Goal: Go to known website: Go to known website

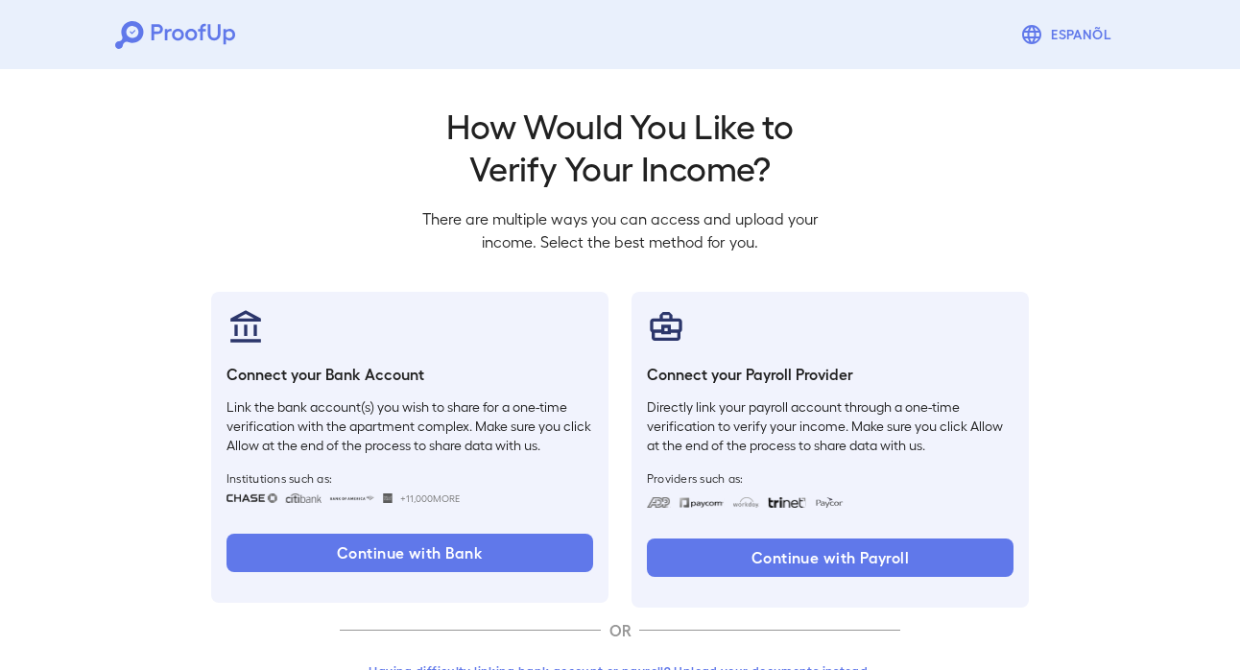
scroll to position [63, 0]
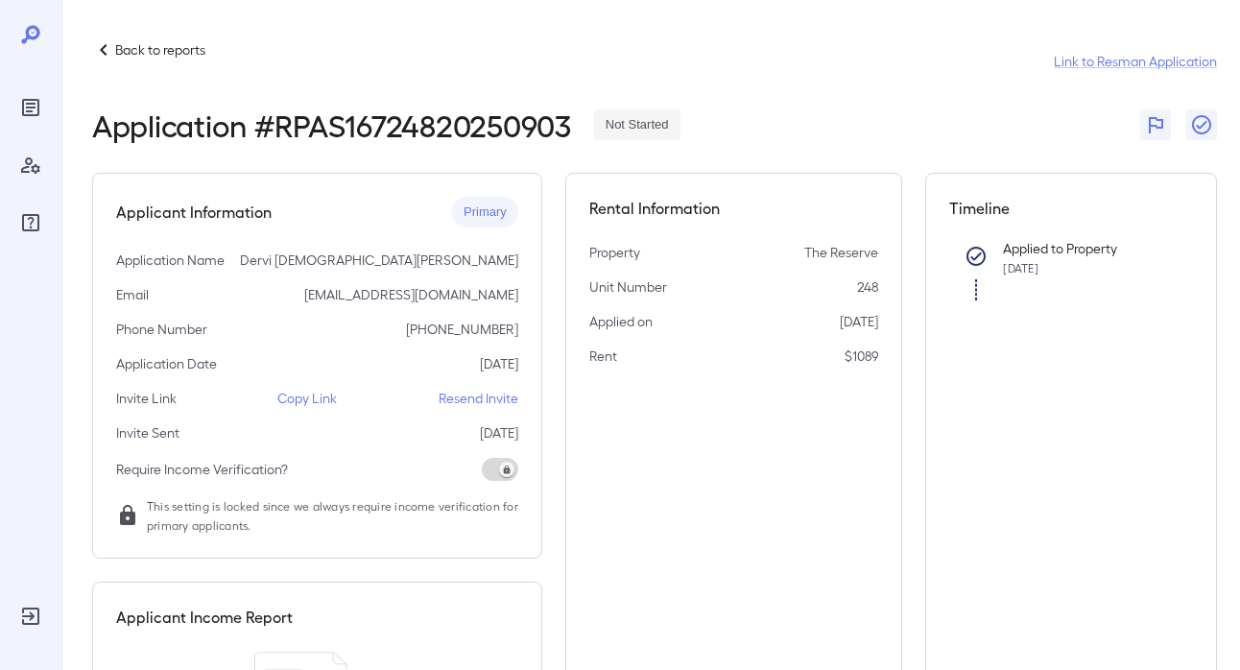
scroll to position [12, 0]
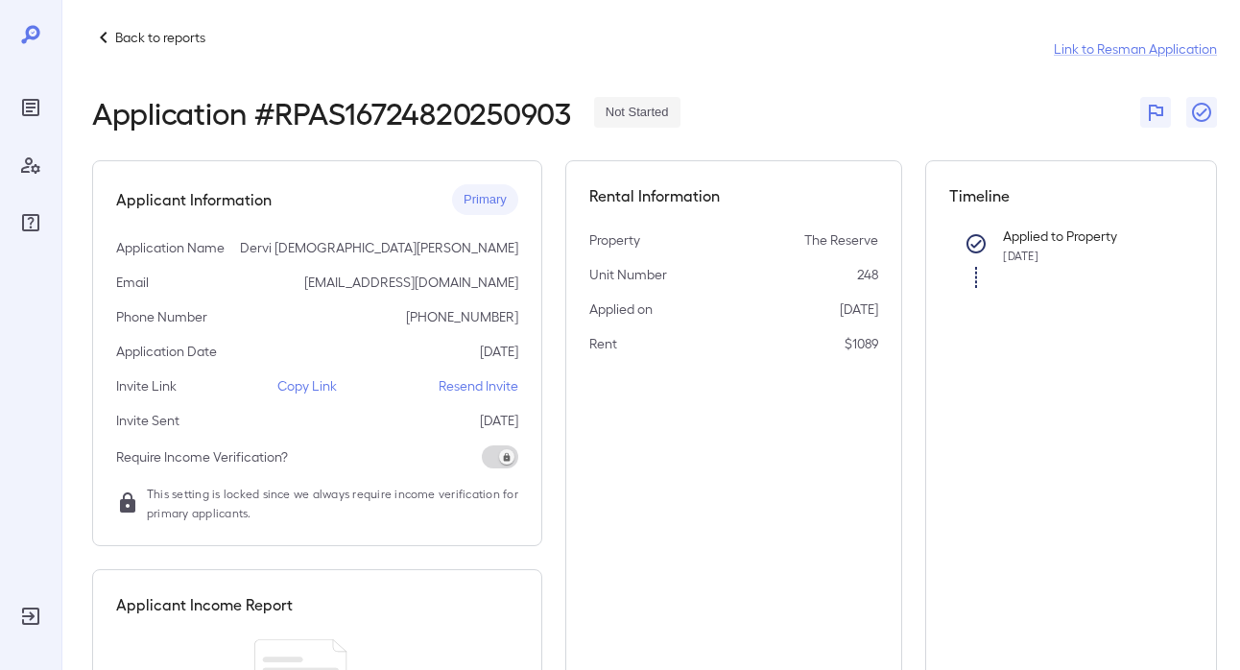
click at [130, 40] on p "Back to reports" at bounding box center [160, 37] width 90 height 19
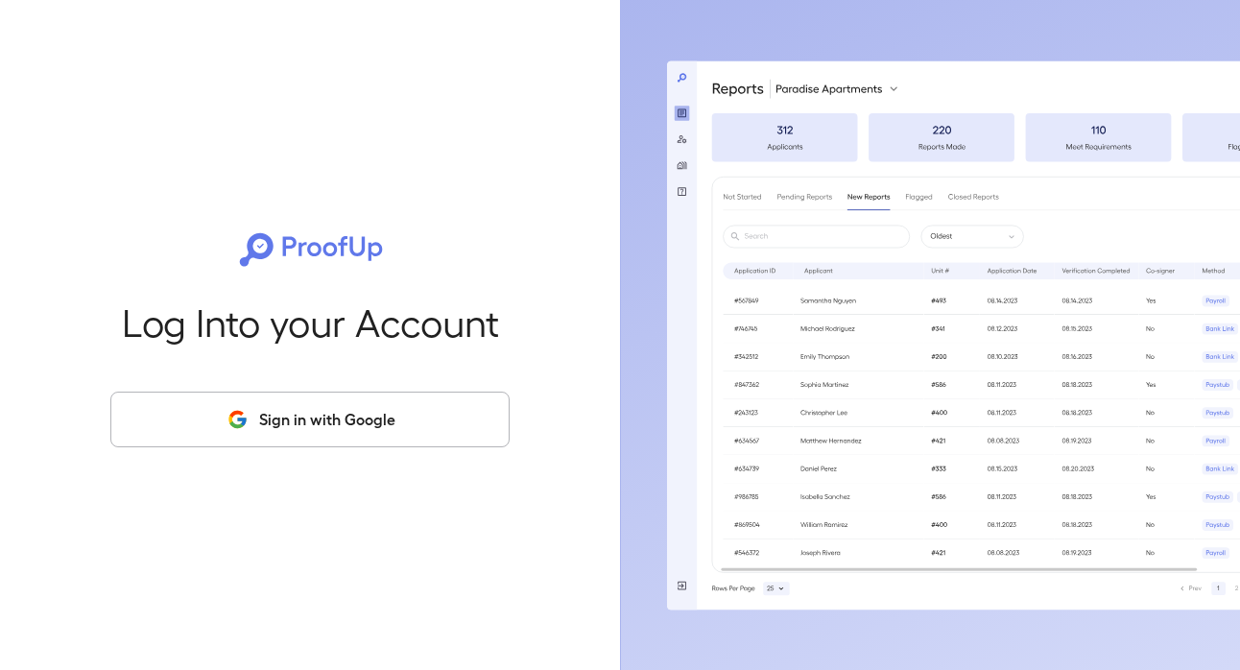
click at [344, 434] on button "Sign in with Google" at bounding box center [309, 419] width 399 height 56
